Goal: Task Accomplishment & Management: Manage account settings

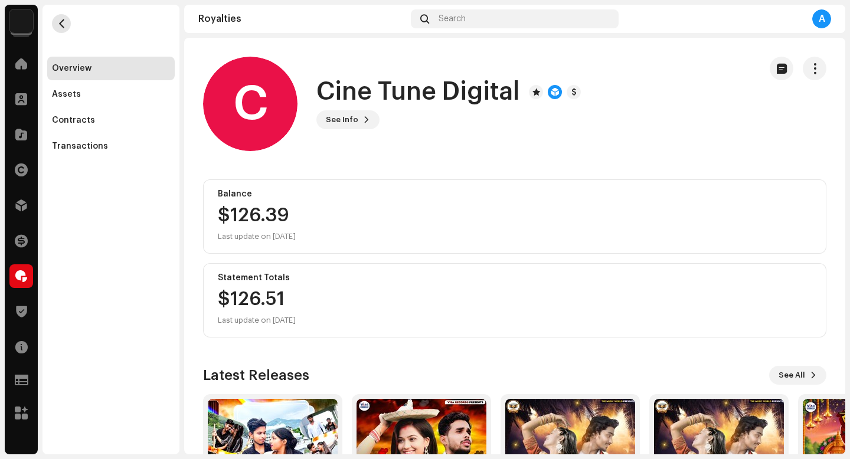
click at [63, 24] on span "button" at bounding box center [61, 23] width 9 height 9
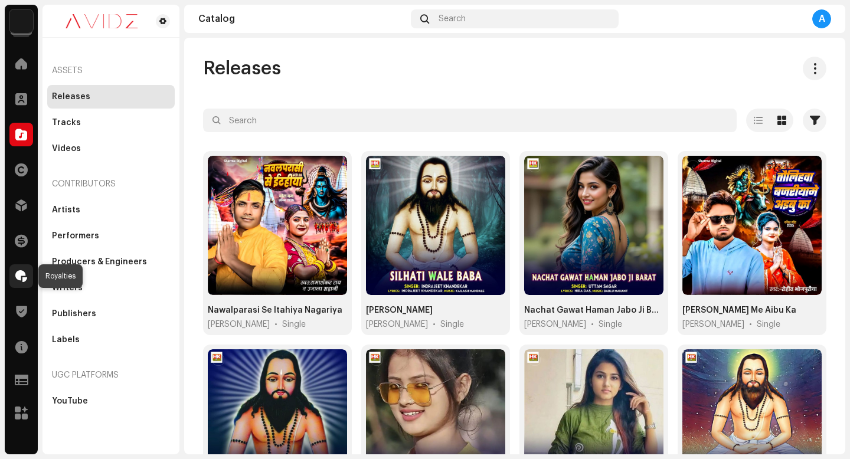
click at [25, 274] on span at bounding box center [21, 275] width 12 height 9
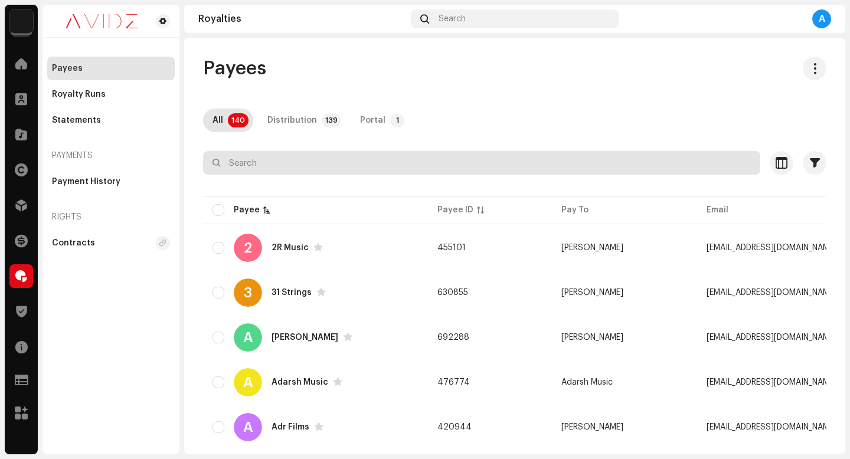
click at [481, 164] on input "text" at bounding box center [481, 163] width 557 height 24
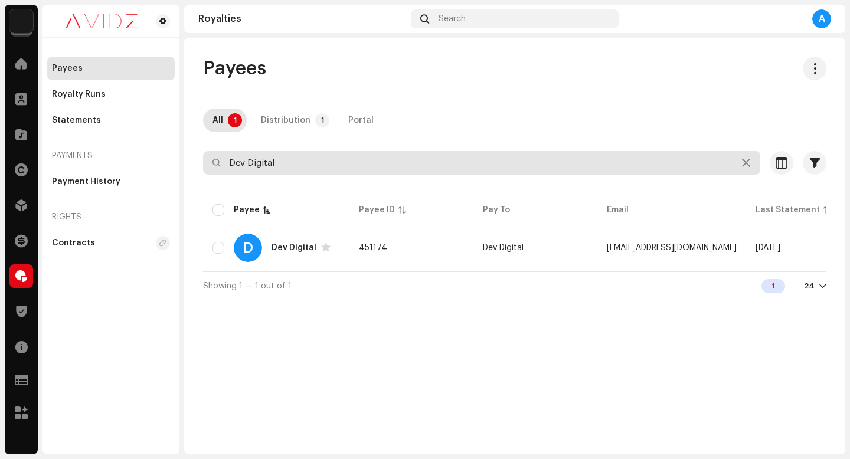
type input "Dev Digital"
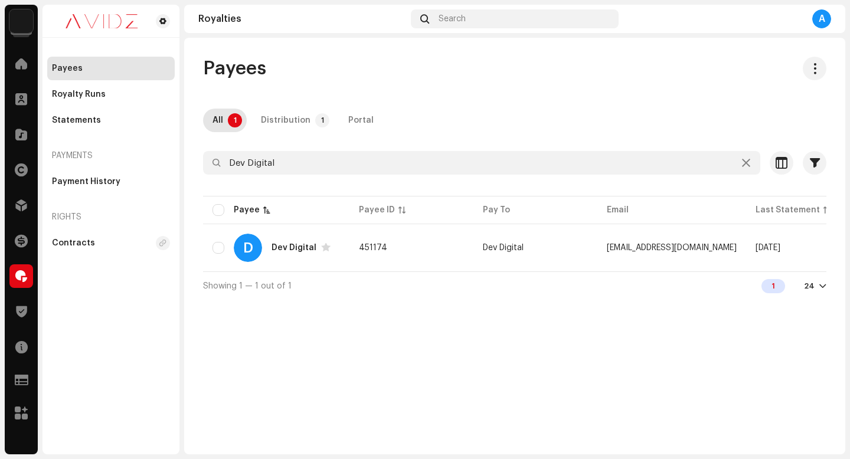
click at [552, 270] on table "Payee Payee ID Pay To Email Last Statement Balance Statuses D Dev Digital 45117…" at bounding box center [663, 233] width 921 height 78
click at [556, 260] on td "Dev Digital" at bounding box center [535, 248] width 124 height 42
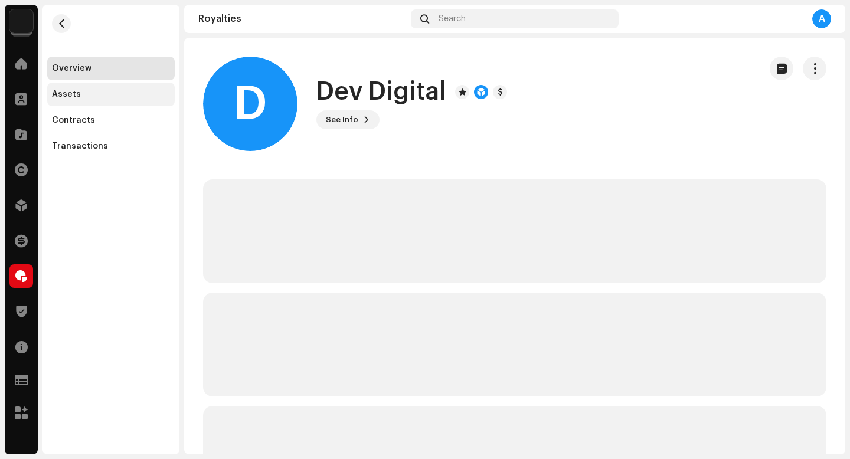
click at [96, 94] on div "Assets" at bounding box center [111, 94] width 118 height 9
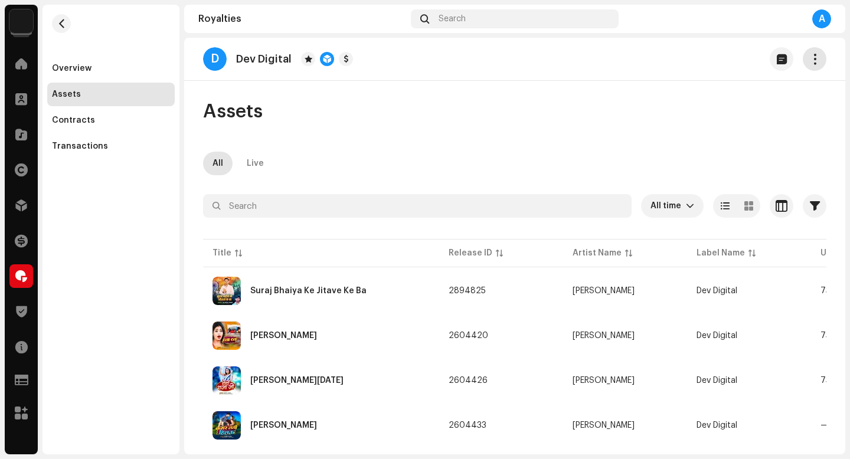
click at [809, 63] on span "button" at bounding box center [814, 58] width 11 height 9
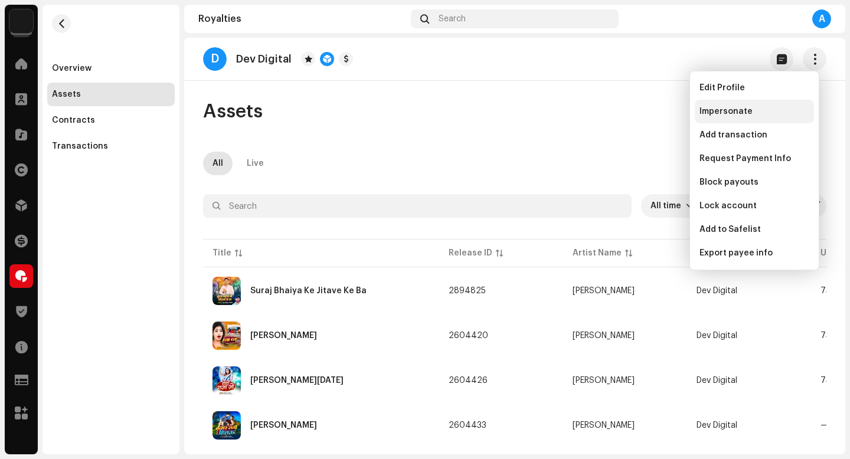
click at [738, 108] on span "Impersonate" at bounding box center [725, 111] width 53 height 9
